Goal: Contribute content: Add original content to the website for others to see

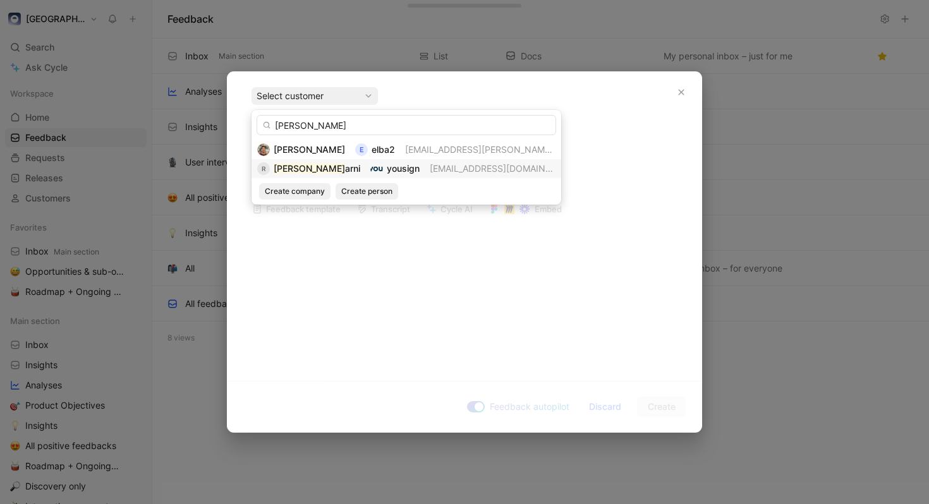
type input "[PERSON_NAME]"
click at [394, 162] on div "yousign" at bounding box center [403, 168] width 33 height 15
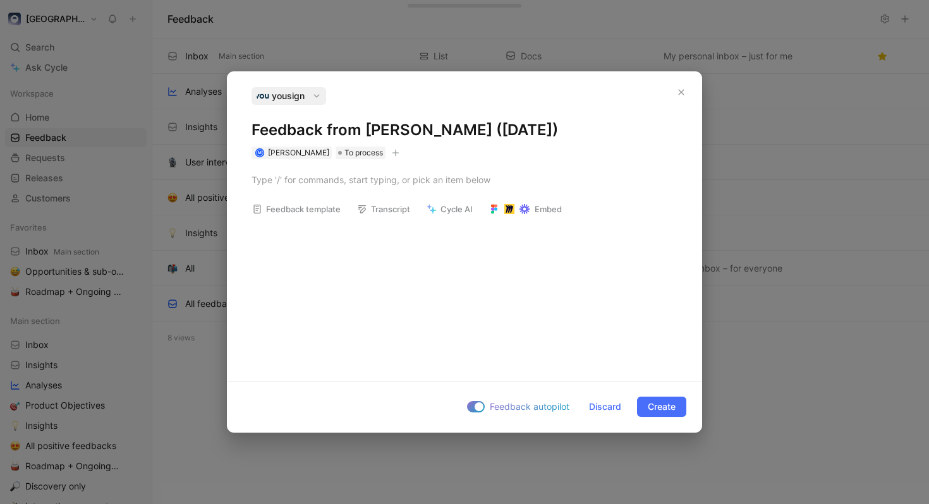
click at [310, 92] on div "yousign" at bounding box center [289, 96] width 70 height 18
click at [313, 96] on icon "button" at bounding box center [316, 96] width 9 height 9
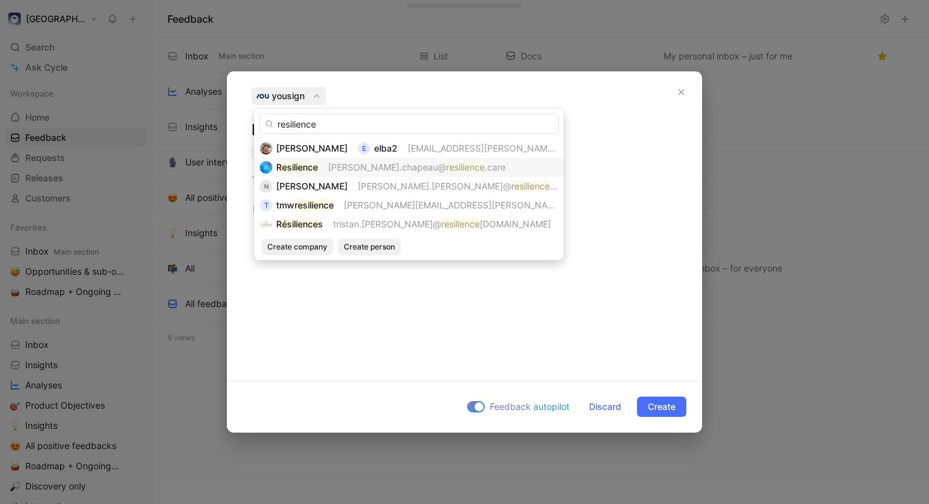
type input "resilience"
click at [446, 166] on mark "resilience" at bounding box center [465, 167] width 39 height 11
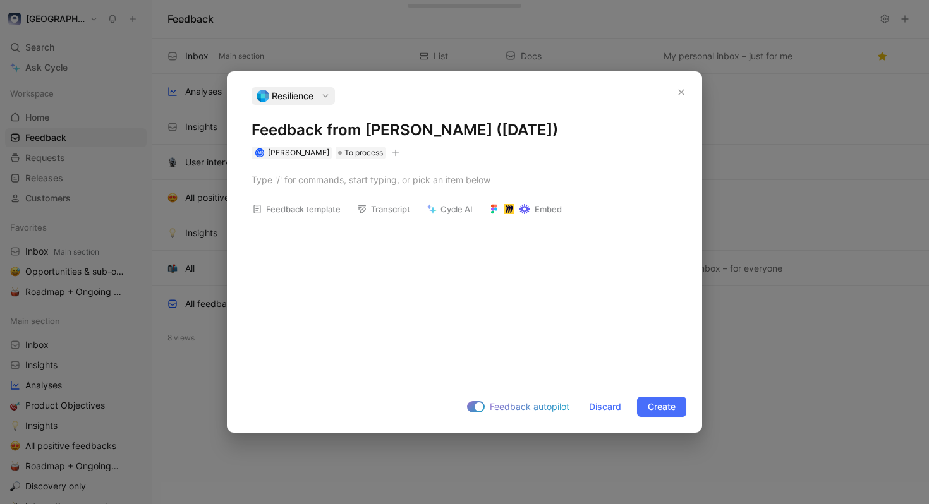
click at [456, 126] on h1 "Feedback from [PERSON_NAME] ([DATE])" at bounding box center [464, 130] width 426 height 20
click at [363, 190] on p at bounding box center [464, 179] width 474 height 21
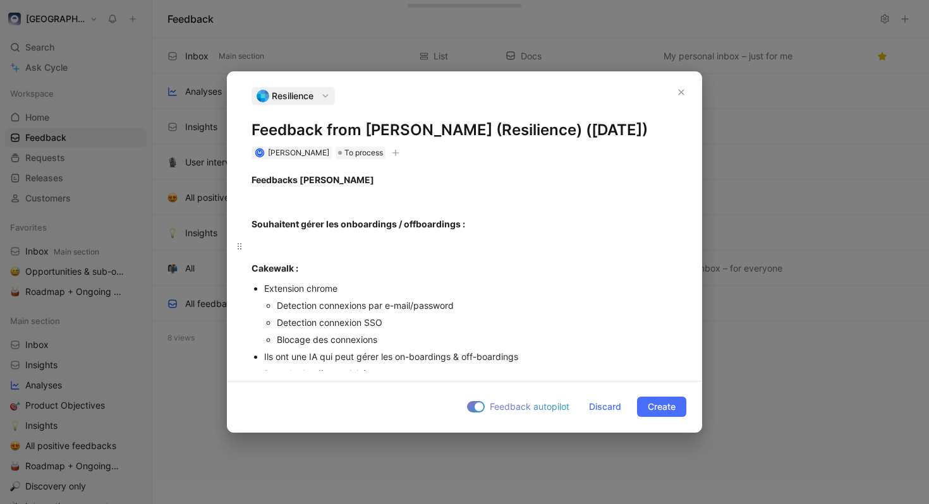
click at [382, 253] on div at bounding box center [464, 245] width 426 height 13
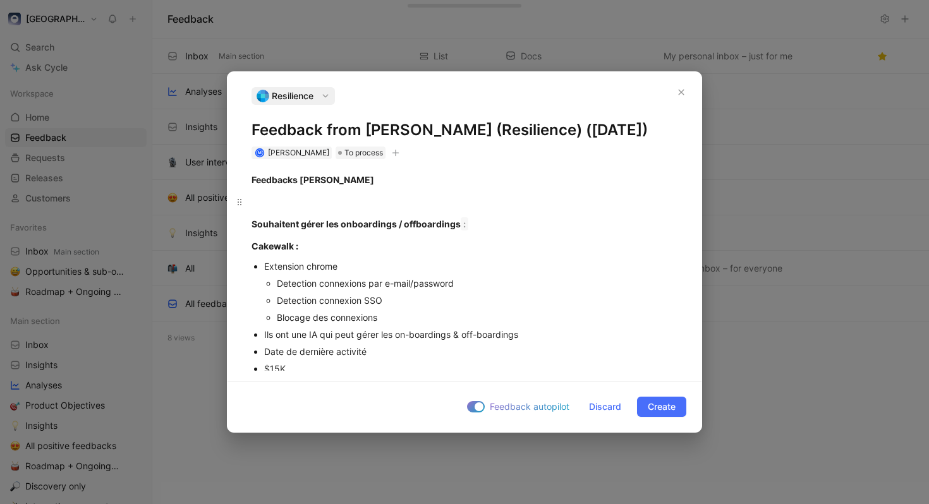
click at [347, 209] on div at bounding box center [464, 201] width 426 height 13
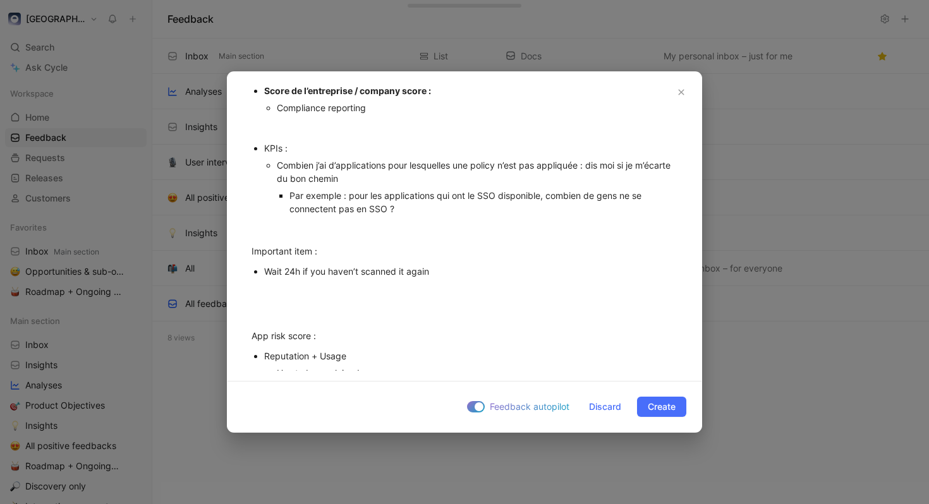
scroll to position [780, 0]
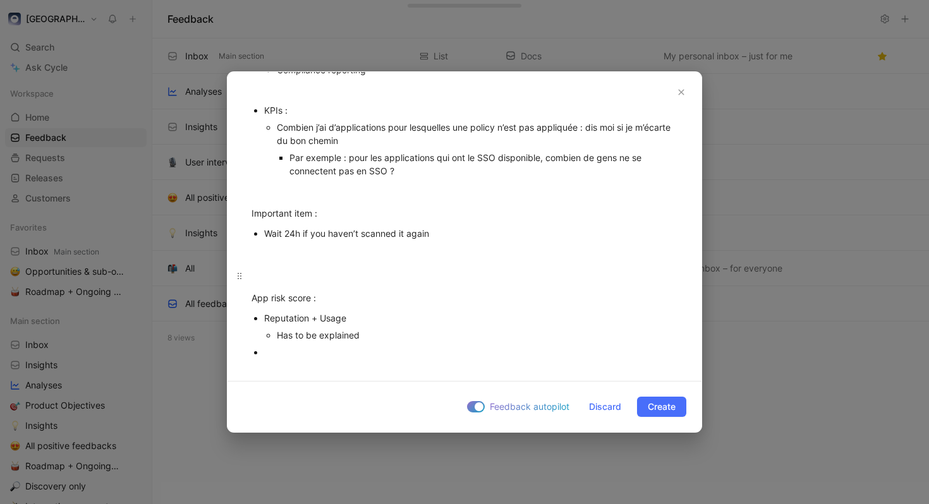
click at [359, 267] on p at bounding box center [464, 275] width 474 height 21
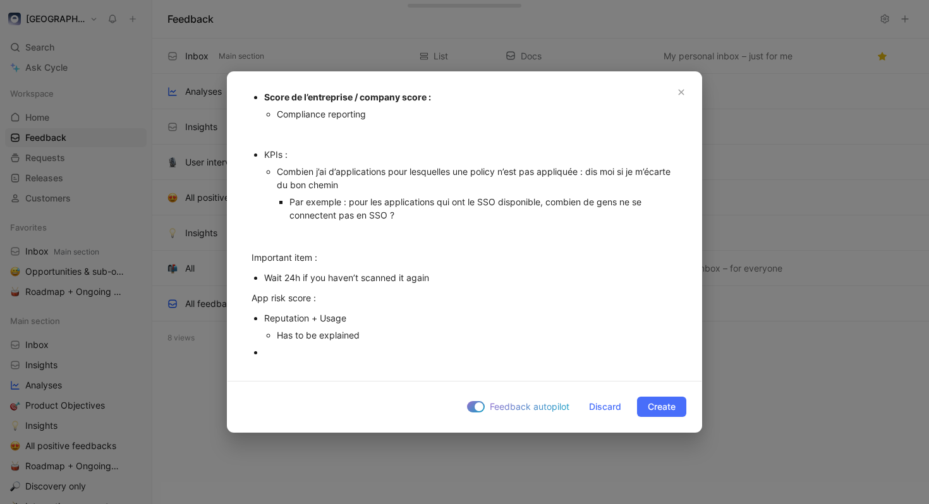
scroll to position [736, 0]
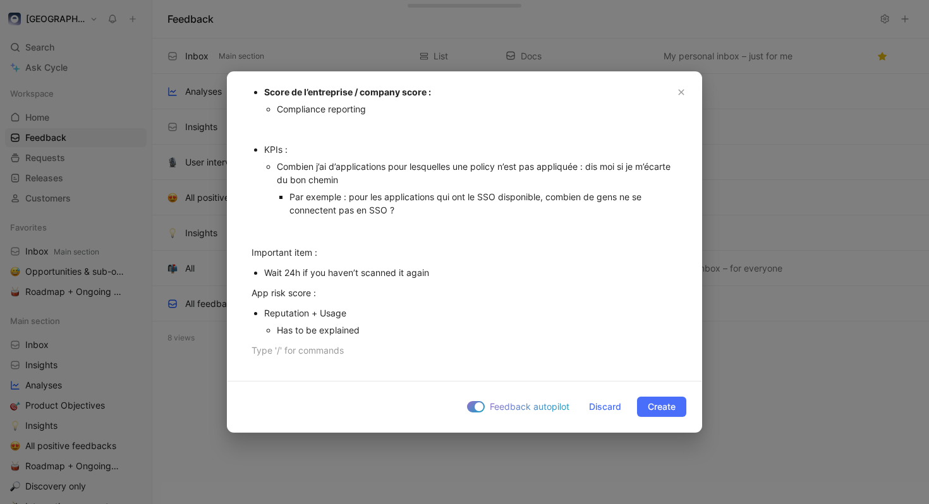
scroll to position [719, 0]
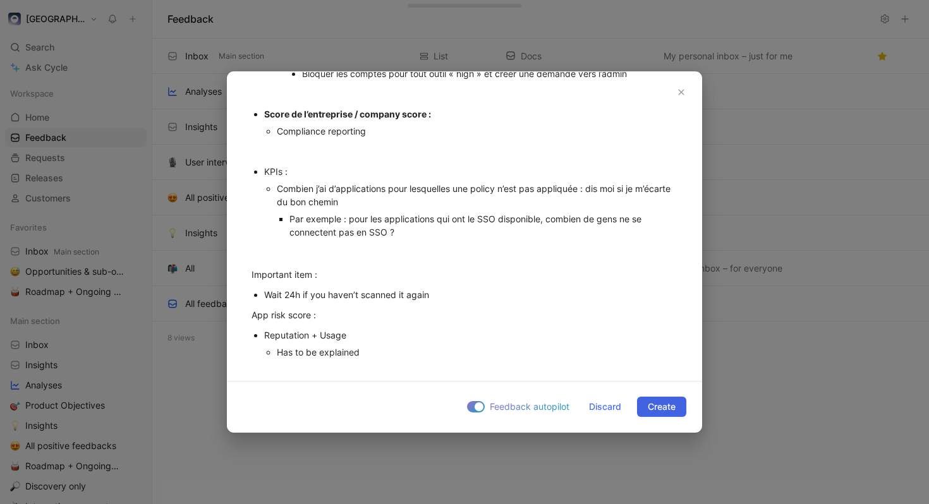
click at [680, 402] on button "Create" at bounding box center [661, 407] width 49 height 20
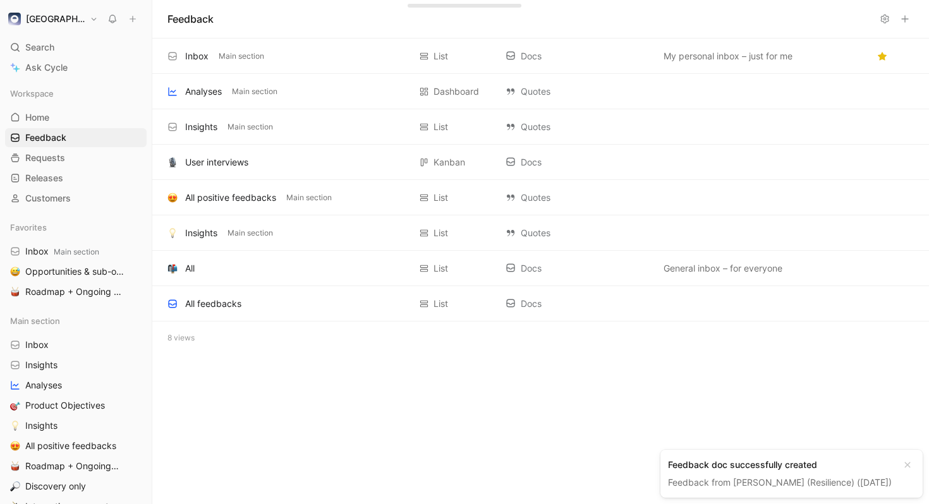
click at [789, 457] on div "Feedback doc successfully created" at bounding box center [781, 464] width 227 height 15
click at [799, 477] on link "Feedback from [PERSON_NAME] (Resilience) ([DATE])" at bounding box center [780, 482] width 224 height 11
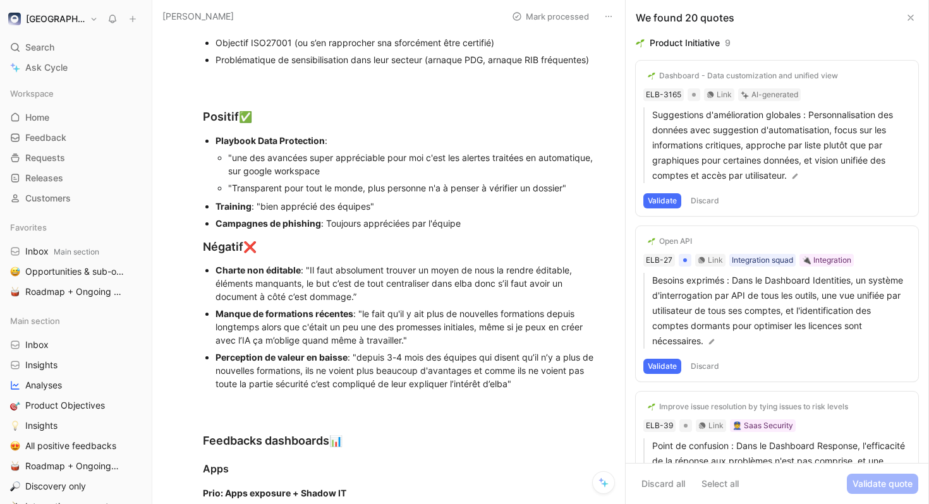
scroll to position [109, 0]
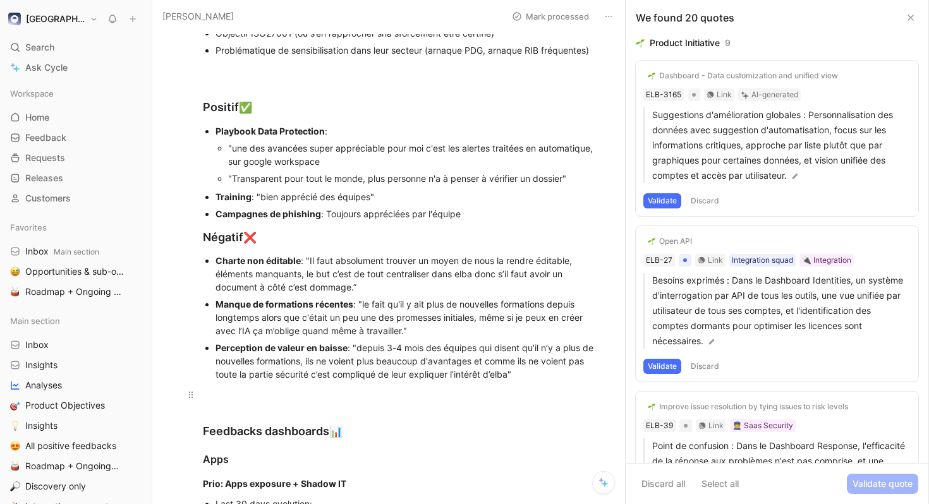
click at [449, 391] on div at bounding box center [402, 394] width 398 height 13
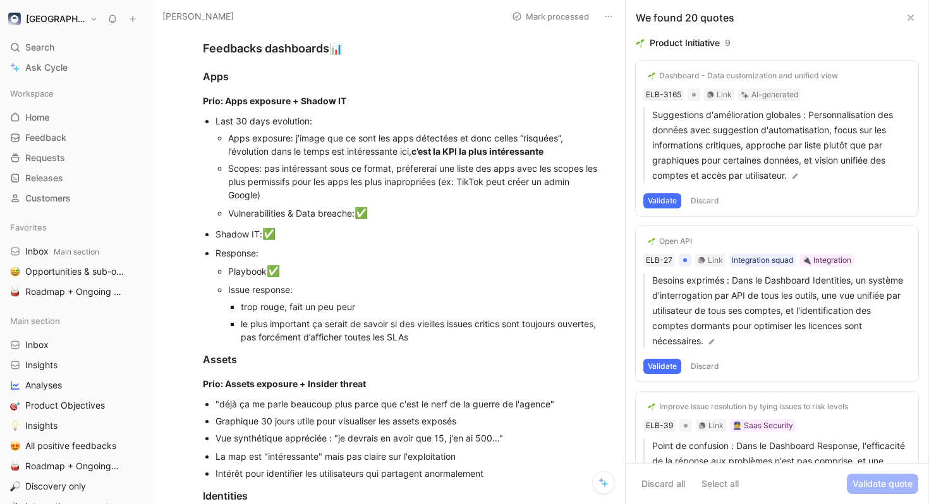
scroll to position [495, 0]
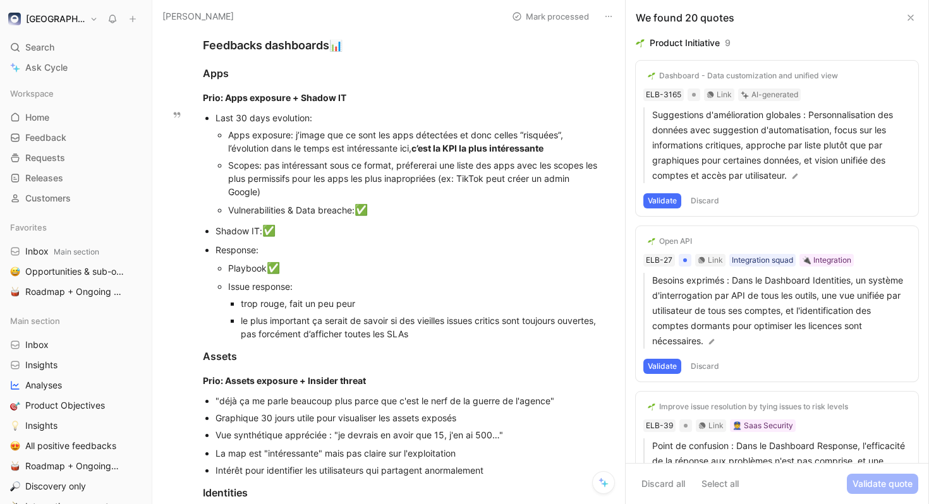
click at [353, 207] on div "Vulnerabilities & Data breache: ✅" at bounding box center [414, 210] width 373 height 16
click at [442, 287] on div "Issue response:" at bounding box center [414, 286] width 373 height 13
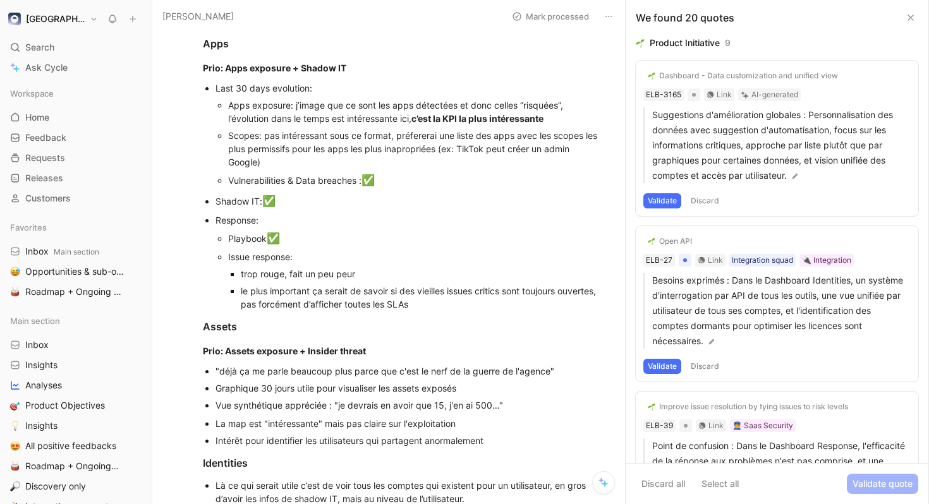
click at [601, 354] on p "Prio: Assets exposure + Insider threat" at bounding box center [402, 351] width 446 height 21
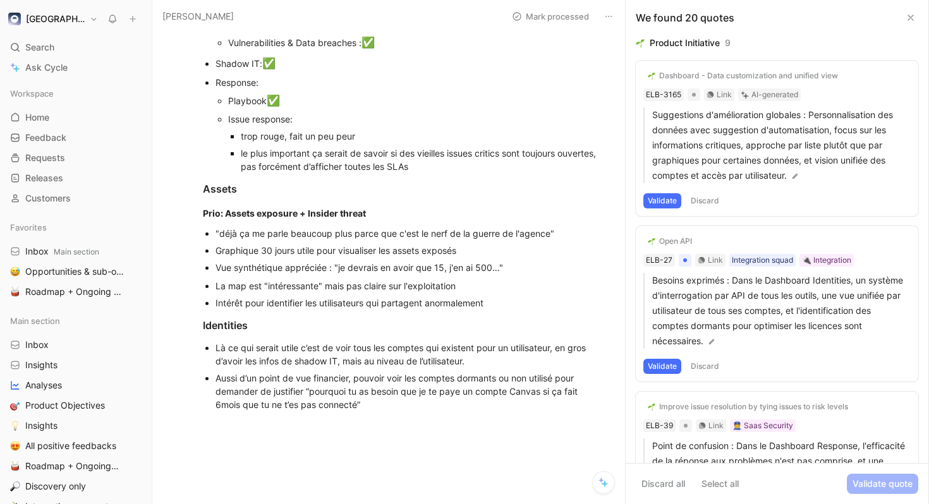
scroll to position [672, 0]
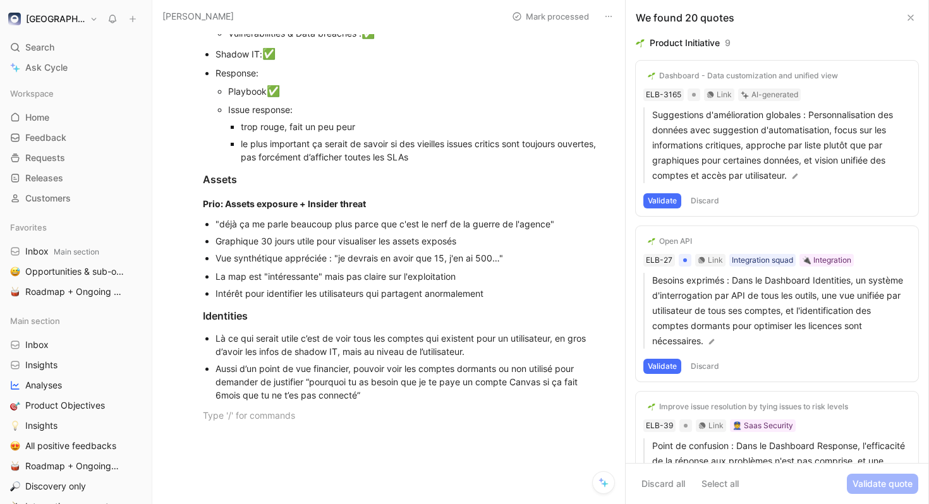
click at [579, 406] on p at bounding box center [402, 415] width 446 height 21
click at [528, 261] on div "Vue synthétique appréciée : "je devrais en avoir que 15, j'en ai 500…"" at bounding box center [407, 257] width 385 height 13
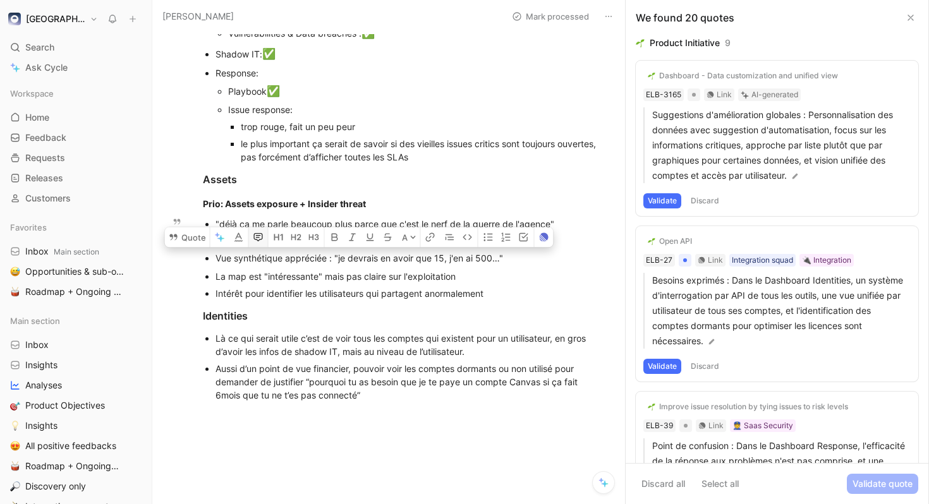
click at [254, 238] on icon "button" at bounding box center [258, 237] width 9 height 8
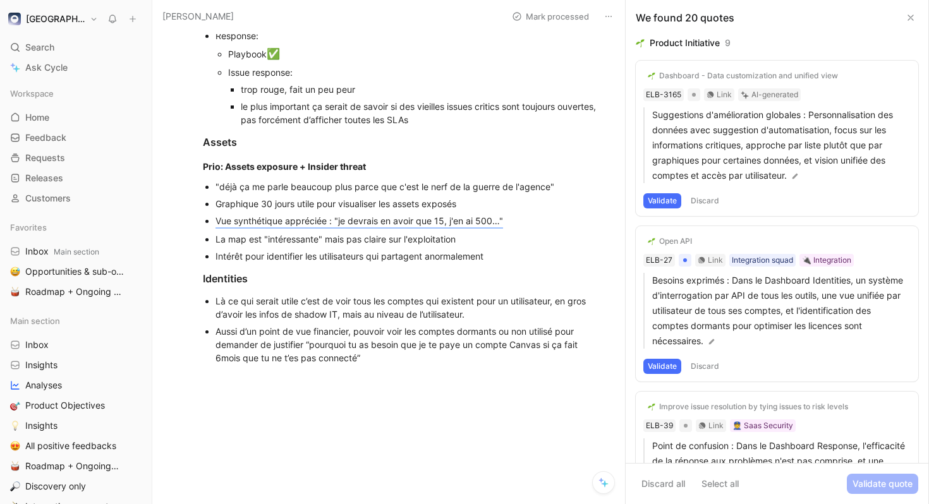
scroll to position [712, 0]
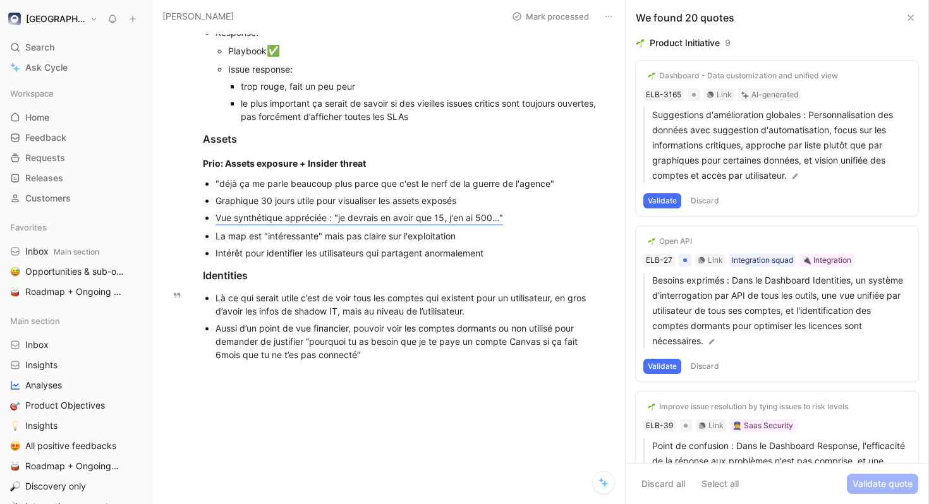
click at [502, 362] on p "Aussi d’un point de vue financier, pouvoir voir les comptes dormants ou non uti…" at bounding box center [407, 342] width 385 height 44
drag, startPoint x: 394, startPoint y: 355, endPoint x: 304, endPoint y: 340, distance: 91.0
click at [304, 340] on div "Aussi d’un point de vue financier, pouvoir voir les comptes dormants ou non uti…" at bounding box center [407, 342] width 385 height 40
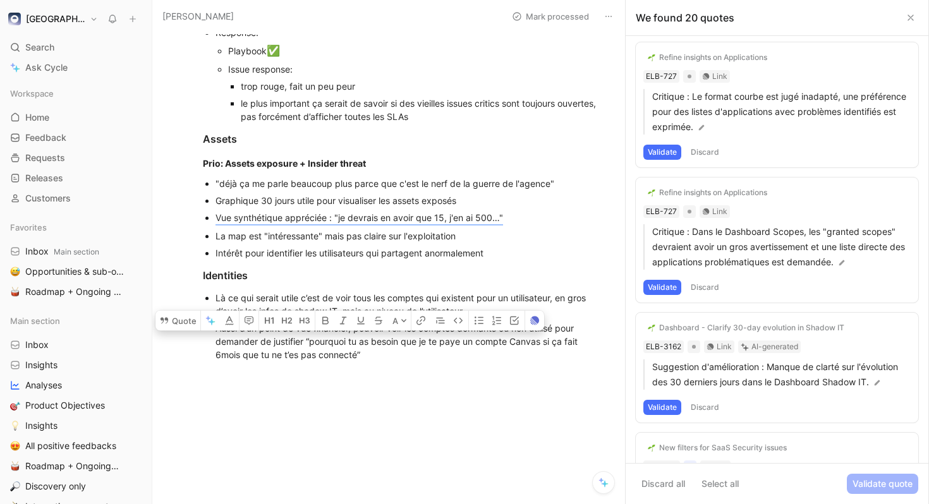
scroll to position [0, 0]
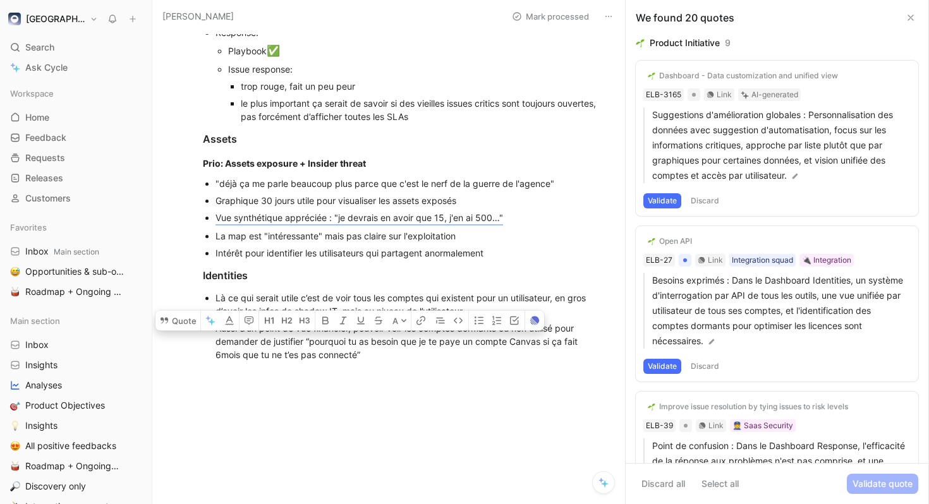
click at [523, 189] on div ""déjà ça me parle beaucoup plus parce que c'est le nerf de la guerre de l'agenc…" at bounding box center [407, 183] width 385 height 13
